Goal: Navigation & Orientation: Find specific page/section

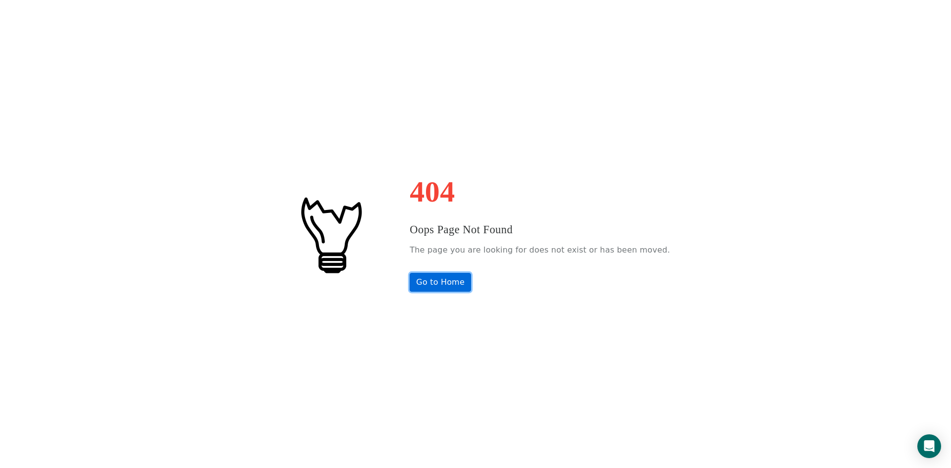
click at [457, 286] on link "Go to Home" at bounding box center [440, 282] width 61 height 19
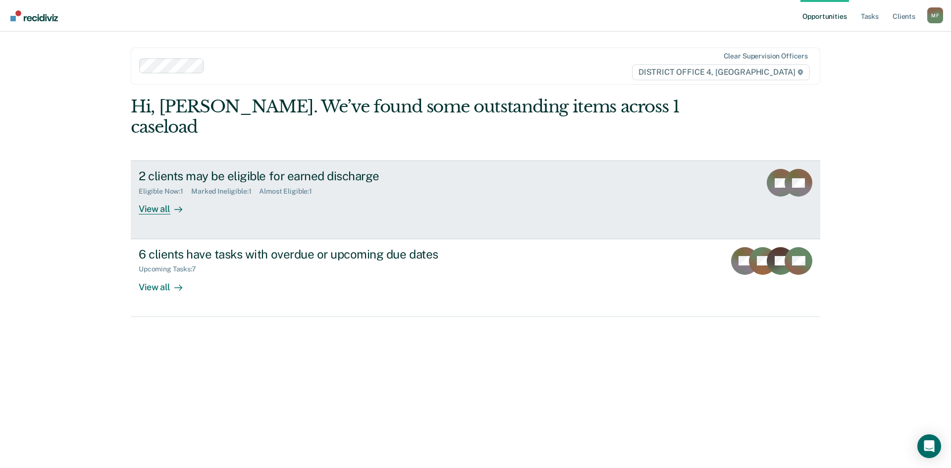
click at [343, 169] on div "2 clients may be eligible for earned discharge" at bounding box center [313, 176] width 348 height 14
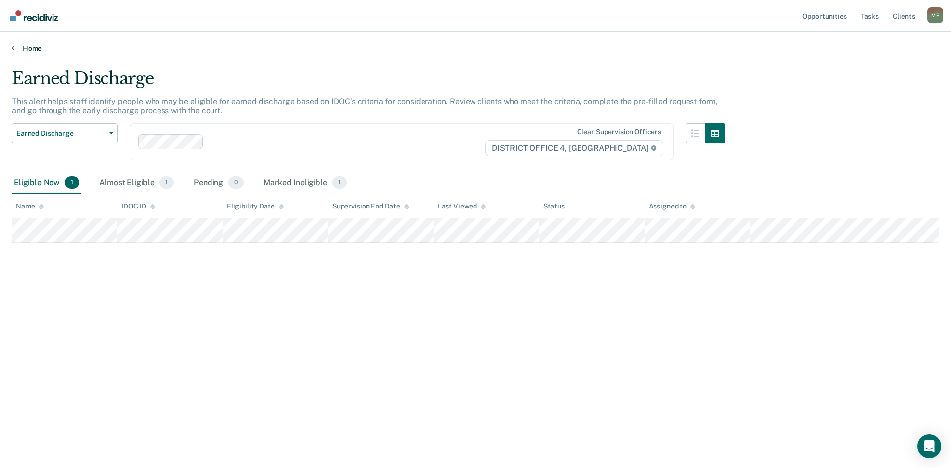
click at [34, 47] on link "Home" at bounding box center [476, 48] width 928 height 9
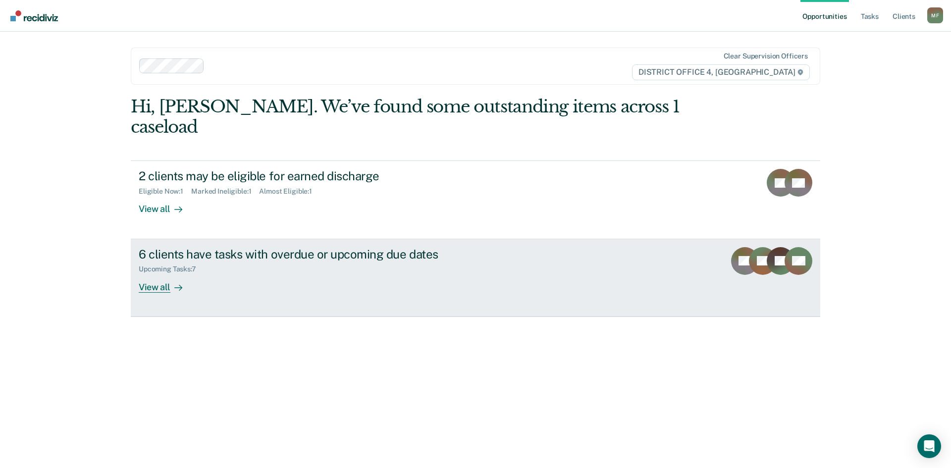
click at [303, 261] on div "Upcoming Tasks : 7" at bounding box center [313, 267] width 348 height 12
